Goal: Transaction & Acquisition: Purchase product/service

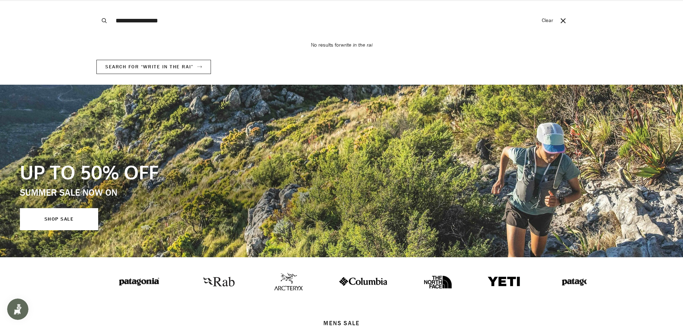
type input "**********"
click at [96, 0] on button "Search" at bounding box center [104, 20] width 16 height 41
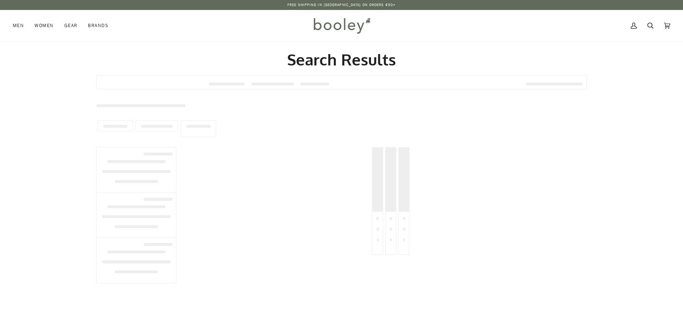
type input "**********"
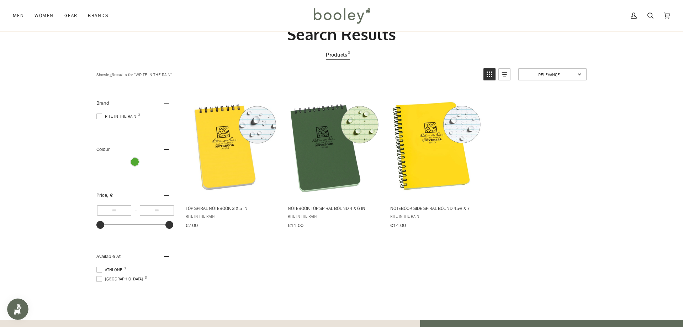
scroll to position [36, 0]
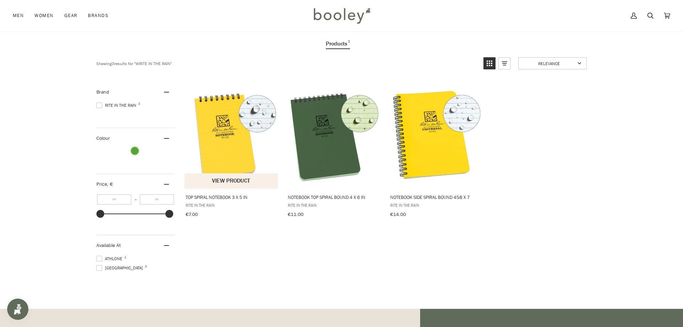
click at [225, 142] on img "Top Spiral Notebook 3 x 5 in" at bounding box center [232, 135] width 94 height 94
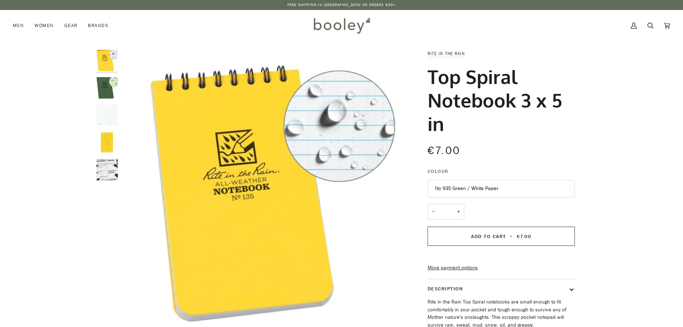
click at [544, 189] on button "No 935 Green / White Paper" at bounding box center [501, 188] width 147 height 17
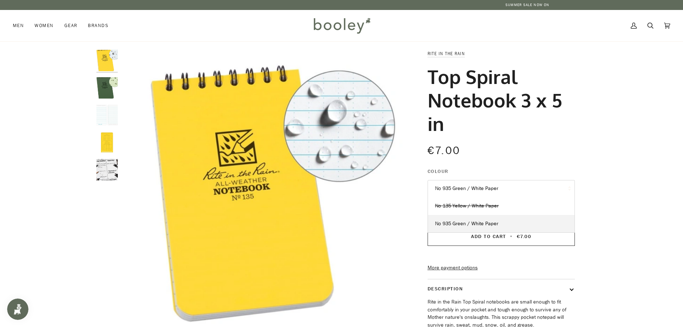
click at [106, 110] on img "Rite in the Rain Top Spiral Notebook 3 x 5 in No 135 Yellow / White Paper - Boo…" at bounding box center [106, 114] width 21 height 21
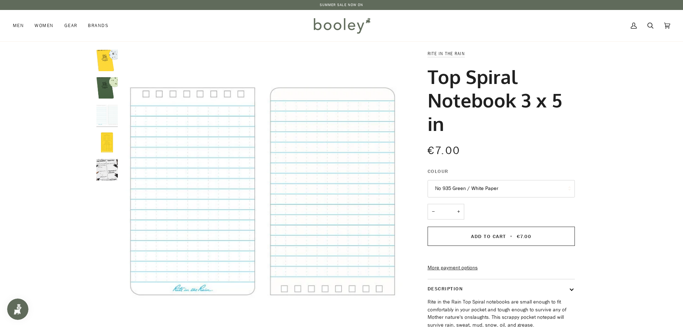
click at [108, 142] on img "Rite in the Rain Top Spiral Notebook 3 x 5 in No 135 Yellow / White Paper - Boo…" at bounding box center [106, 142] width 21 height 21
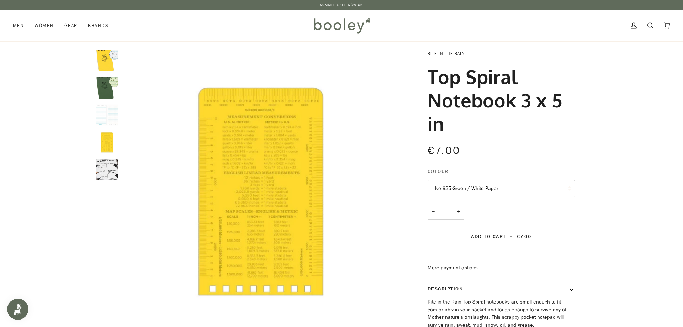
click at [110, 166] on img "Rite in the Rain Top Spiral Notebook 3 x 5 in - Booley Galway" at bounding box center [106, 169] width 21 height 21
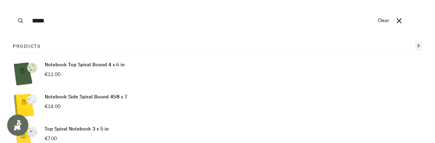
scroll to position [41, 0]
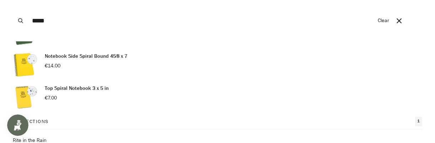
type input "****"
click at [58, 89] on p "Top Spiral Notebook 3 x 5 in" at bounding box center [77, 88] width 64 height 8
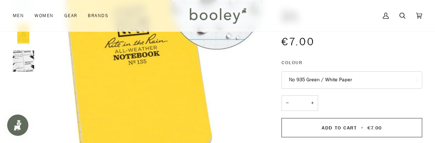
click at [313, 80] on button "No 935 Green / White Paper" at bounding box center [352, 79] width 141 height 17
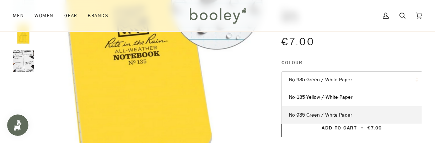
click at [313, 80] on button "No 935 Green / White Paper" at bounding box center [352, 79] width 141 height 17
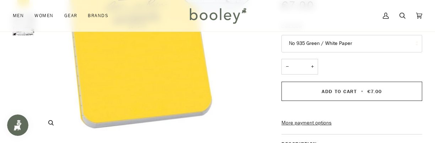
scroll to position [73, 0]
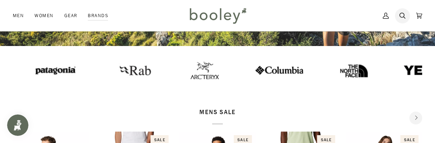
click at [401, 15] on icon at bounding box center [403, 15] width 6 height 11
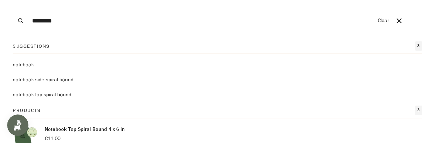
type input "********"
click at [13, 0] on button "Search" at bounding box center [21, 20] width 16 height 41
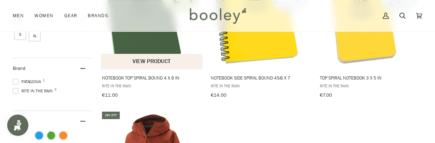
scroll to position [145, 0]
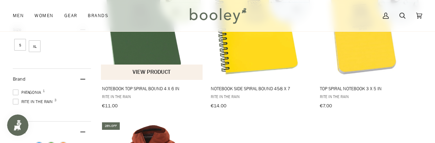
click at [119, 91] on span "Notebook Top Spiral Bound 4 x 6 in" at bounding box center [152, 88] width 100 height 6
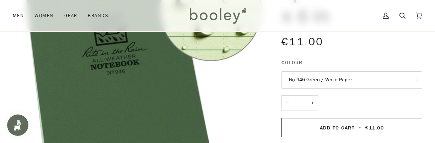
click at [333, 77] on button "No 946 Green / White Paper" at bounding box center [352, 79] width 141 height 17
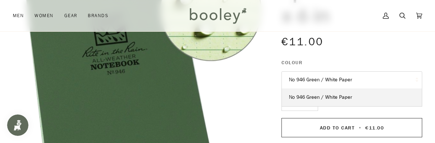
click at [332, 78] on button "No 946 Green / White Paper" at bounding box center [352, 79] width 141 height 17
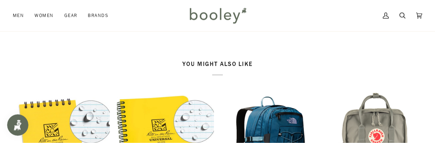
scroll to position [302, 0]
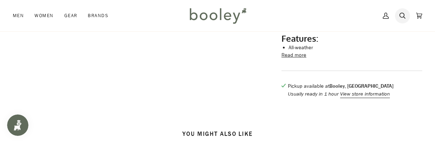
click at [403, 17] on icon at bounding box center [403, 15] width 6 height 11
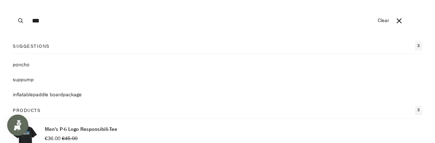
type input "***"
click at [13, 0] on button "Search" at bounding box center [21, 20] width 16 height 41
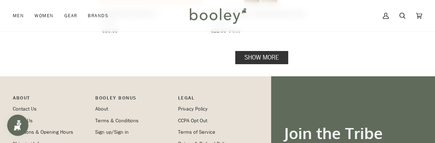
scroll to position [1125, 0]
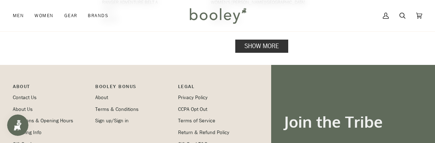
click at [265, 39] on link "Show more" at bounding box center [261, 45] width 53 height 13
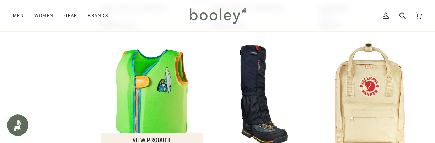
scroll to position [1705, 0]
